Goal: Task Accomplishment & Management: Manage account settings

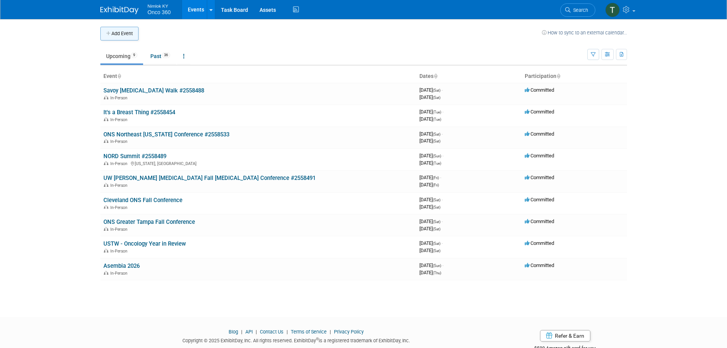
click at [111, 34] on icon "button" at bounding box center [108, 33] width 5 height 5
select select "8"
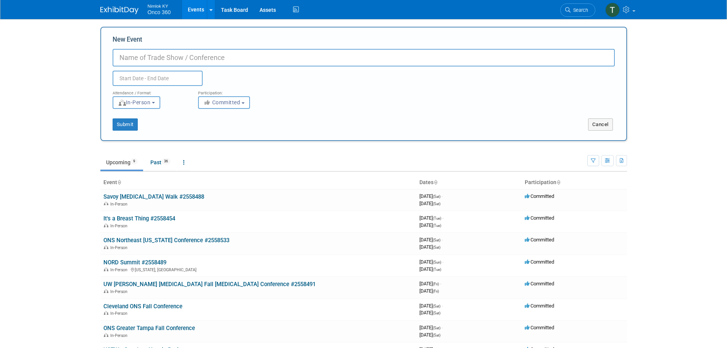
paste input "ONS Northeast [US_STATE] Conference"
type input "ONS Northeast [US_STATE] Conference"
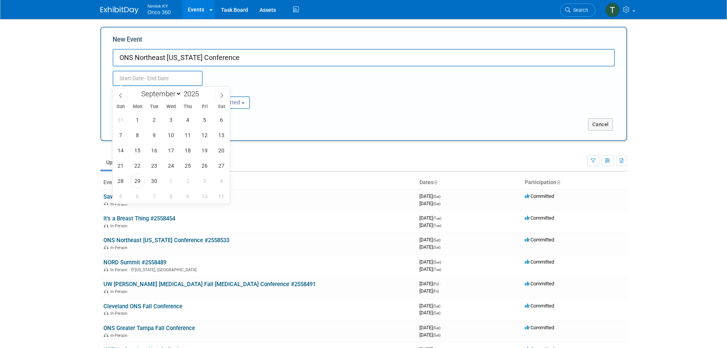
click at [177, 79] on input "text" at bounding box center [158, 78] width 90 height 15
click at [223, 95] on icon at bounding box center [222, 95] width 3 height 5
select select "9"
click at [156, 169] on span "21" at bounding box center [154, 165] width 15 height 15
type input "[DATE] to [DATE]"
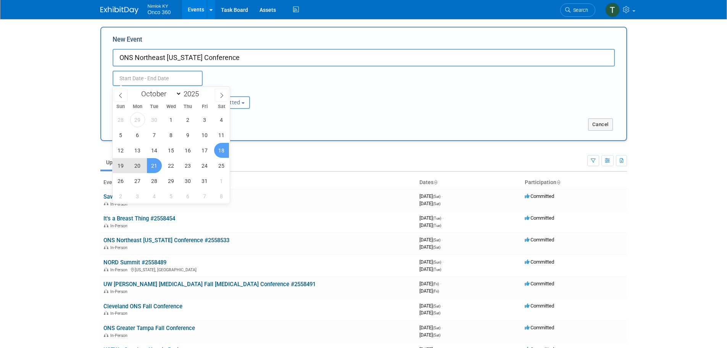
type input "[DATE] to [DATE]"
click at [309, 121] on div "Submit" at bounding box center [210, 124] width 219 height 12
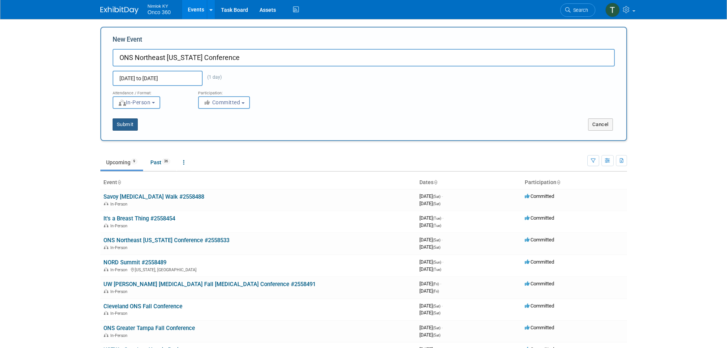
click at [116, 127] on button "Submit" at bounding box center [125, 124] width 25 height 12
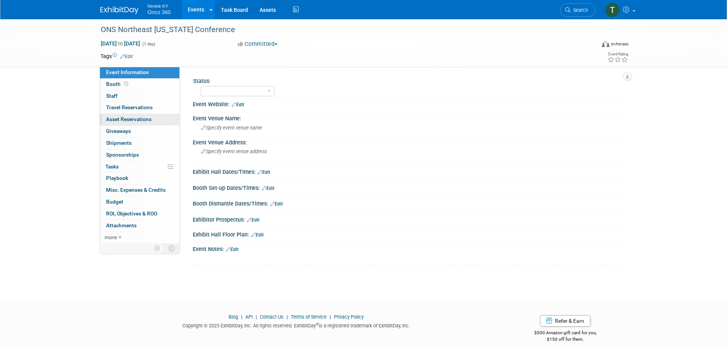
click at [133, 122] on span "Asset Reservations 0" at bounding box center [128, 119] width 45 height 6
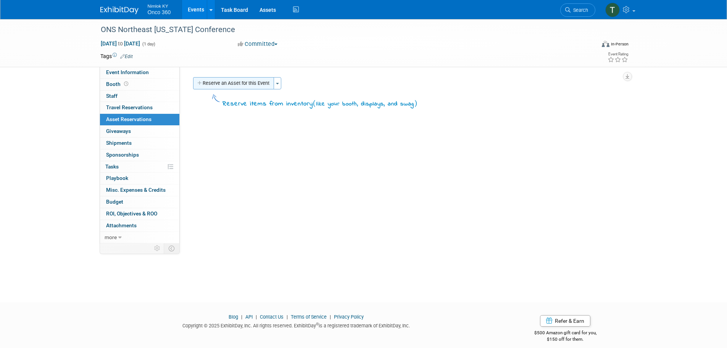
click at [237, 87] on button "Reserve an Asset for this Event" at bounding box center [233, 83] width 81 height 12
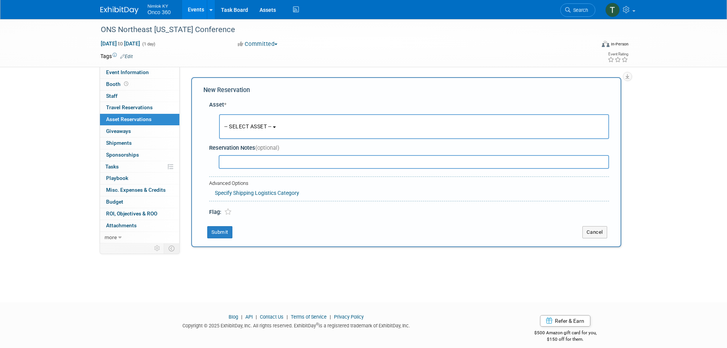
scroll to position [7, 0]
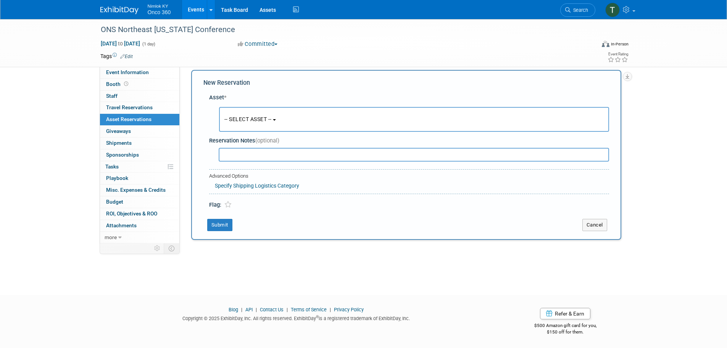
click at [237, 119] on span "-- SELECT ASSET --" at bounding box center [247, 119] width 47 height 6
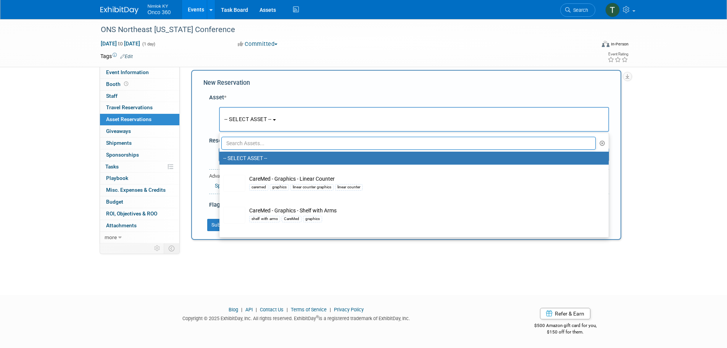
click at [249, 147] on input "text" at bounding box center [408, 143] width 375 height 13
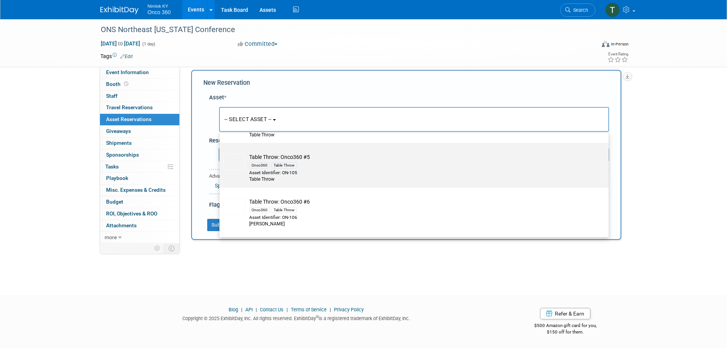
scroll to position [458, 0]
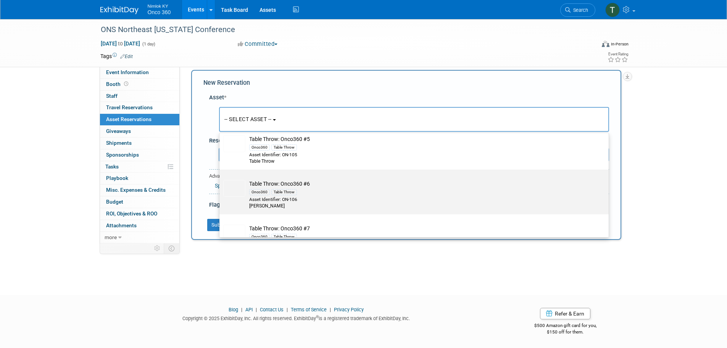
type input "table thr"
click at [303, 195] on div "Onco360 Table Throw" at bounding box center [421, 191] width 344 height 9
click at [221, 179] on input "Table Throw: Onco360 #6 Onco360 Table Throw Asset Identifier: ON-106 Tabel Throw" at bounding box center [218, 176] width 5 height 5
select select "10718843"
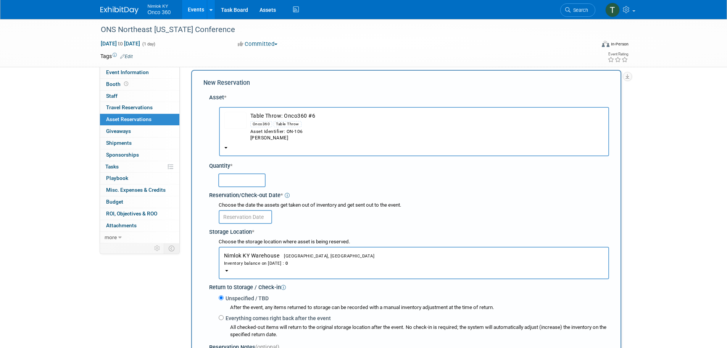
click at [250, 182] on input "text" at bounding box center [241, 180] width 47 height 14
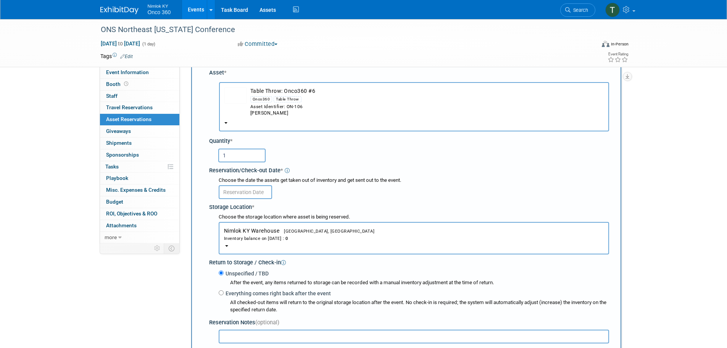
scroll to position [45, 0]
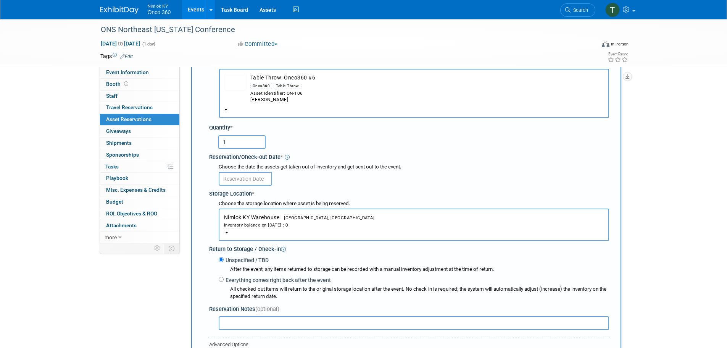
type input "1"
click at [255, 184] on body "Nimlok KY Onco 360 Events Add Event Bulk Upload Events Shareable Event Boards R…" at bounding box center [363, 129] width 727 height 348
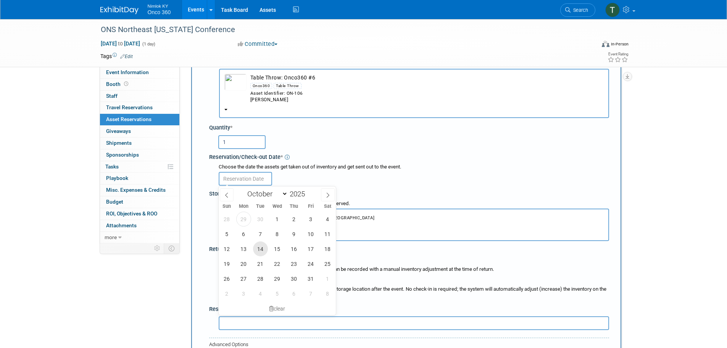
click at [260, 250] on span "14" at bounding box center [260, 248] width 15 height 15
type input "Oct 14, 2025"
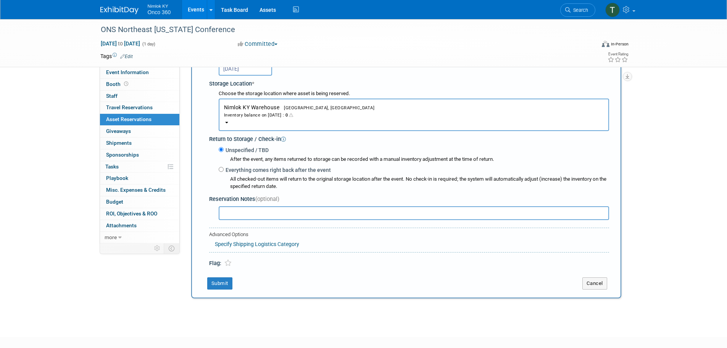
scroll to position [160, 0]
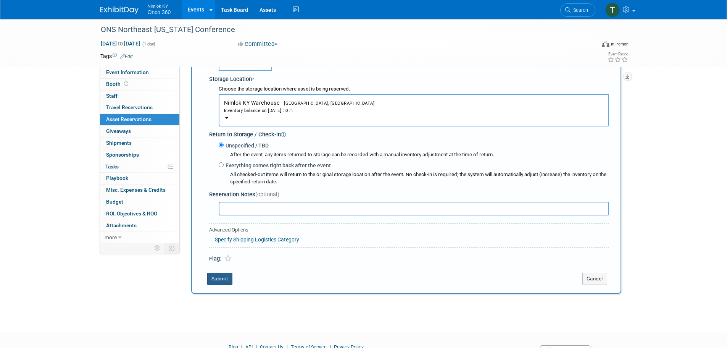
click at [222, 281] on button "Submit" at bounding box center [219, 279] width 25 height 12
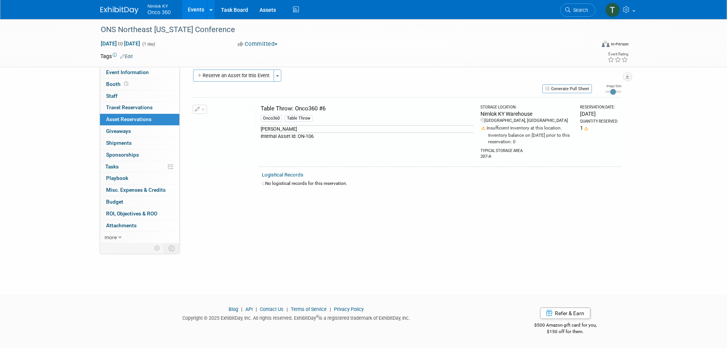
scroll to position [8, 0]
click at [118, 166] on span "Tasks 0%" at bounding box center [111, 166] width 13 height 6
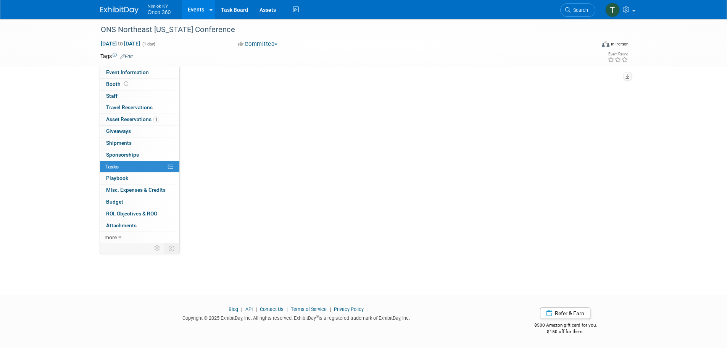
scroll to position [0, 0]
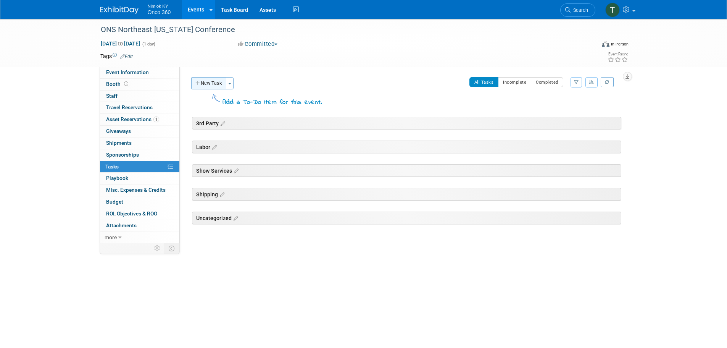
click at [206, 82] on button "New Task" at bounding box center [208, 83] width 35 height 12
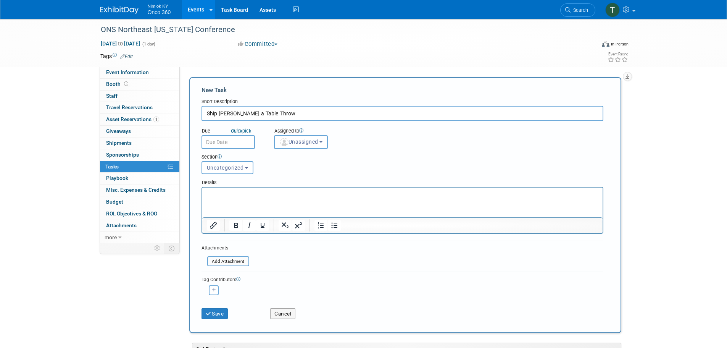
type input "Ship Glenn a Table Throw"
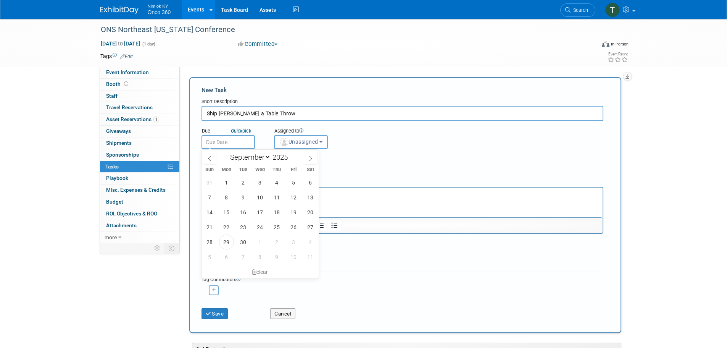
click at [239, 138] on input "text" at bounding box center [228, 142] width 53 height 14
click at [317, 155] on span at bounding box center [311, 158] width 14 height 13
select select "9"
click at [246, 212] on span "14" at bounding box center [243, 212] width 15 height 15
type input "Oct 14, 2025"
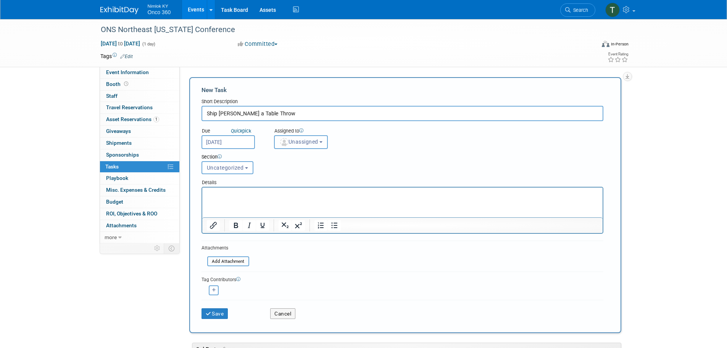
click at [310, 142] on span "Unassigned" at bounding box center [298, 142] width 39 height 6
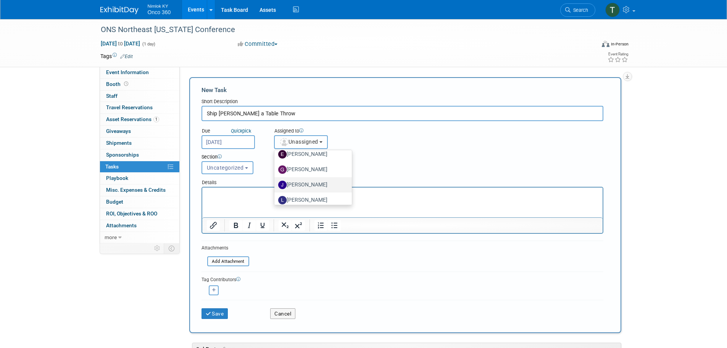
scroll to position [38, 0]
click at [312, 167] on label "Jamie Dunn" at bounding box center [311, 167] width 66 height 12
click at [276, 167] on input "Jamie Dunn" at bounding box center [273, 166] width 5 height 5
select select "6959d863-ee32-42c4-bffe-2330cab25484"
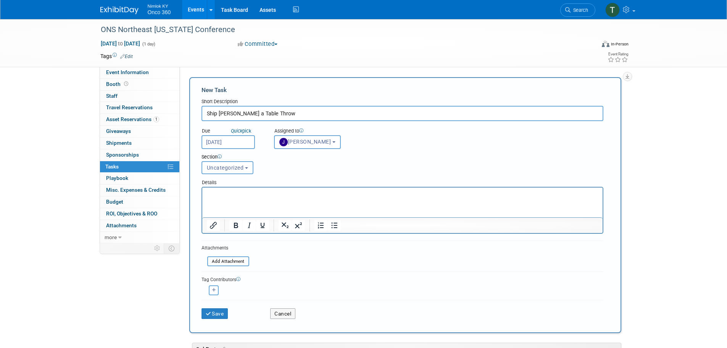
click at [232, 198] on html at bounding box center [402, 192] width 400 height 11
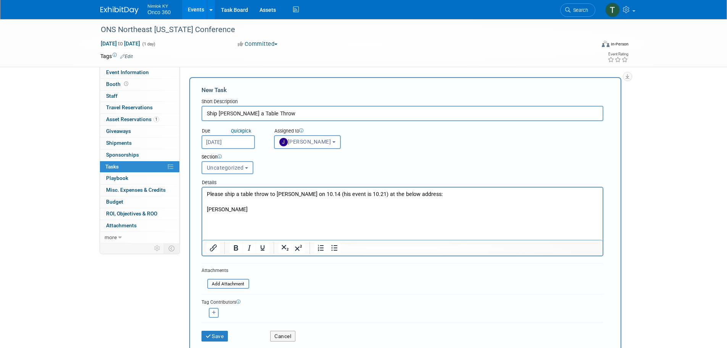
click at [249, 221] on html "Please ship a table throw to Glenn on 10.14 (his event is 10.21) at the below a…" at bounding box center [402, 203] width 400 height 33
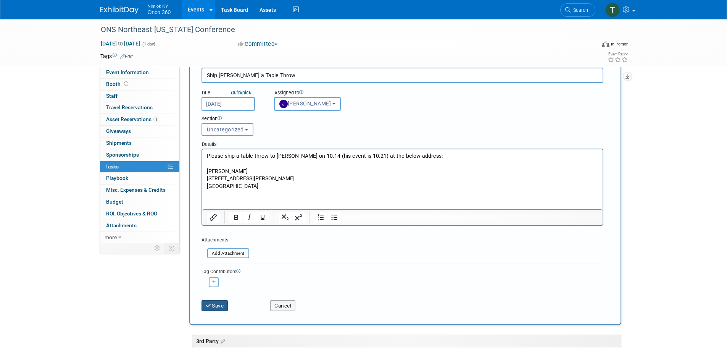
click at [219, 307] on button "Save" at bounding box center [215, 305] width 27 height 11
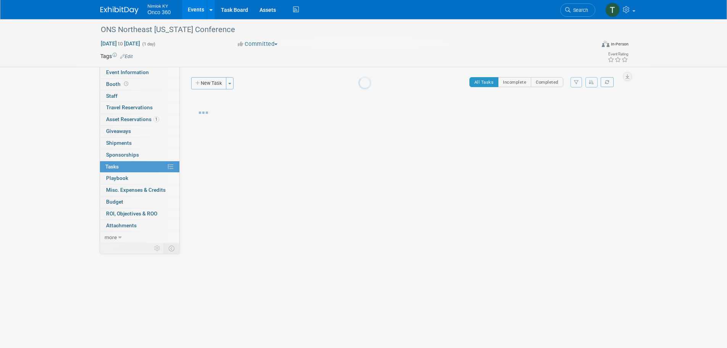
scroll to position [0, 0]
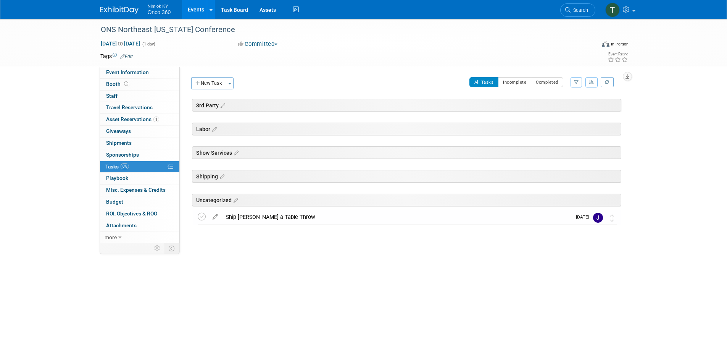
click at [124, 7] on img at bounding box center [119, 10] width 38 height 8
